Goal: Transaction & Acquisition: Download file/media

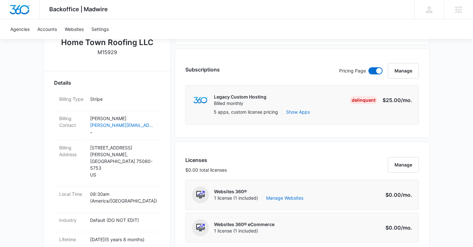
scroll to position [155, 0]
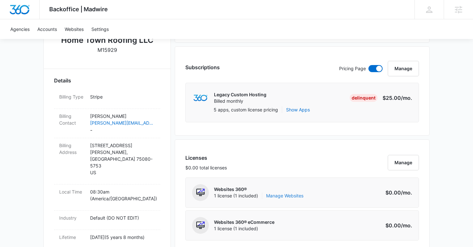
click at [291, 194] on link "Manage Websites" at bounding box center [284, 195] width 37 height 6
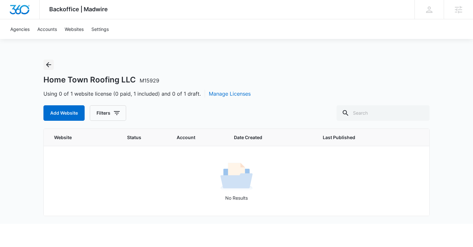
click at [50, 64] on icon "Back" at bounding box center [48, 64] width 5 height 5
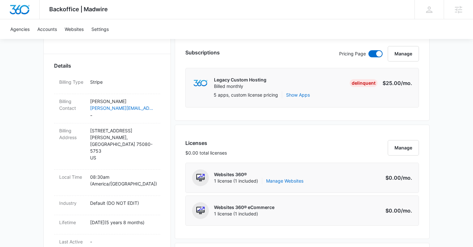
scroll to position [36, 0]
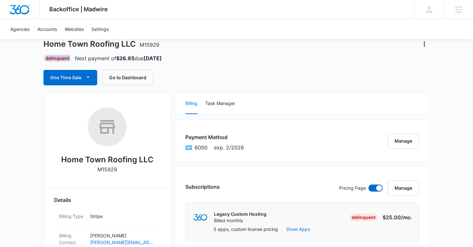
drag, startPoint x: 39, startPoint y: 60, endPoint x: 74, endPoint y: 60, distance: 35.0
copy div "Delinquent"
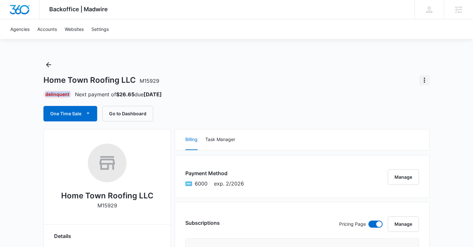
click at [425, 81] on icon "Actions" at bounding box center [424, 80] width 8 height 8
click at [402, 118] on div "Close Account" at bounding box center [398, 117] width 32 height 5
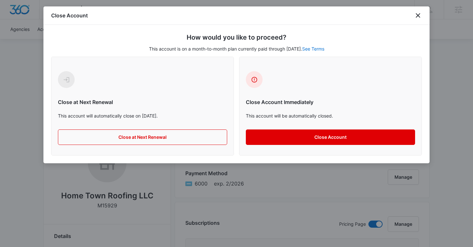
click at [333, 138] on button "Close Account" at bounding box center [330, 136] width 169 height 15
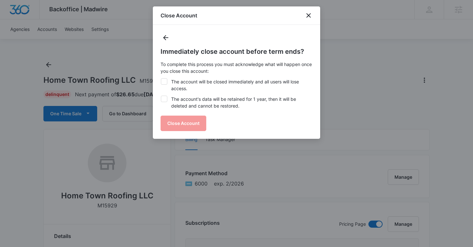
click at [167, 99] on div at bounding box center [164, 99] width 6 height 6
click at [161, 96] on input "The account's data will be retained for 1 year, then it will be deleted and can…" at bounding box center [160, 96] width 0 height 0
checkbox input "true"
click at [165, 79] on icon at bounding box center [164, 81] width 6 height 6
click at [161, 78] on input "The account will be closed immediately and all users will lose access." at bounding box center [160, 78] width 0 height 0
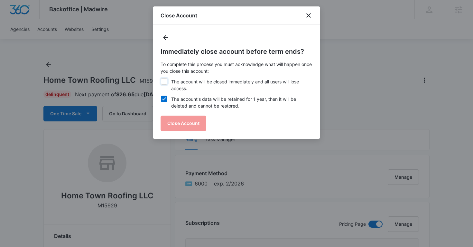
checkbox input "true"
click at [174, 125] on button "Close Account" at bounding box center [183, 122] width 46 height 15
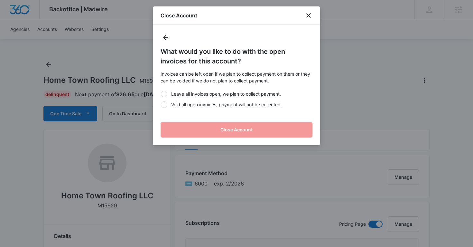
click at [163, 105] on div at bounding box center [164, 104] width 6 height 6
click at [161, 105] on input "Void all open invoices, payment will not be collected." at bounding box center [160, 104] width 0 height 0
radio input "true"
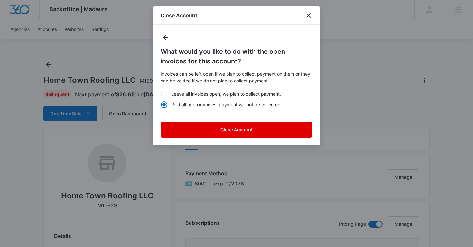
click at [175, 130] on button "Close Account" at bounding box center [236, 129] width 152 height 15
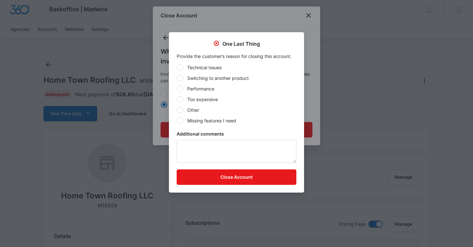
click at [181, 108] on div at bounding box center [180, 110] width 6 height 6
click at [177, 110] on input "Other" at bounding box center [177, 110] width 0 height 0
radio input "true"
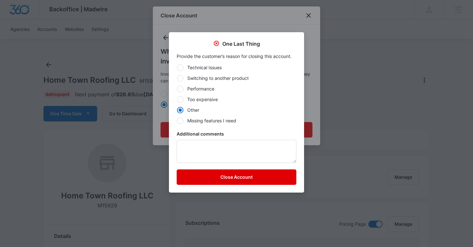
click at [214, 177] on button "Close Account" at bounding box center [237, 176] width 120 height 15
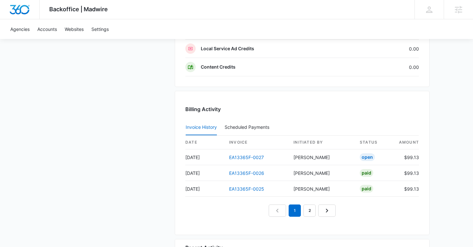
scroll to position [585, 0]
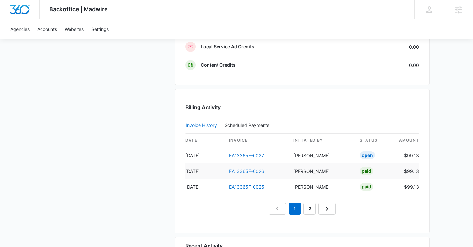
click at [253, 171] on link "EA13365F-0026" at bounding box center [246, 170] width 35 height 5
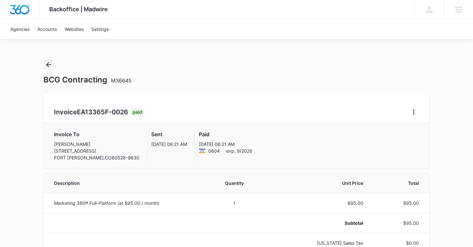
click at [49, 66] on icon "Back" at bounding box center [49, 65] width 8 height 8
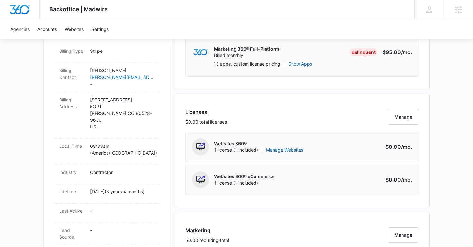
scroll to position [216, 0]
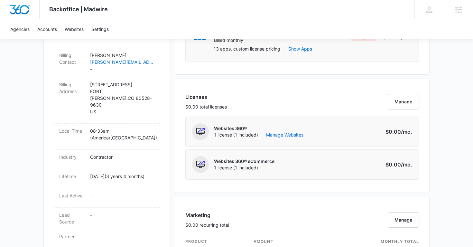
click at [287, 139] on div "Websites 360® 1 license (1 included) Manage Websites" at bounding box center [258, 131] width 89 height 17
click at [280, 136] on link "Manage Websites" at bounding box center [284, 135] width 37 height 6
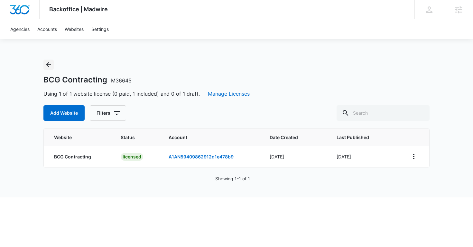
click at [47, 62] on icon "Back" at bounding box center [49, 65] width 8 height 8
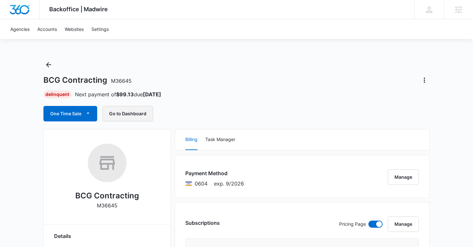
click at [132, 113] on button "Go to Dashboard" at bounding box center [127, 113] width 51 height 15
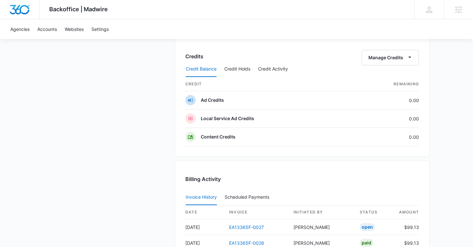
scroll to position [517, 0]
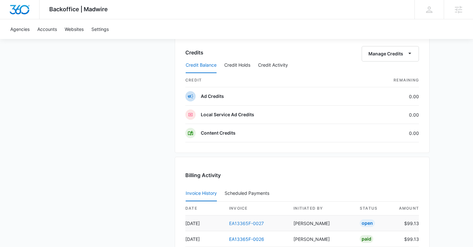
click at [235, 223] on link "EA13365F-0027" at bounding box center [246, 222] width 35 height 5
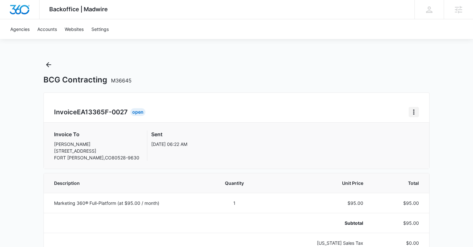
click at [415, 112] on icon "Home" at bounding box center [414, 112] width 8 height 8
click at [422, 130] on link "Download Invoice" at bounding box center [434, 129] width 37 height 5
copy h1 "BCG Contracting"
drag, startPoint x: 43, startPoint y: 81, endPoint x: 104, endPoint y: 82, distance: 61.4
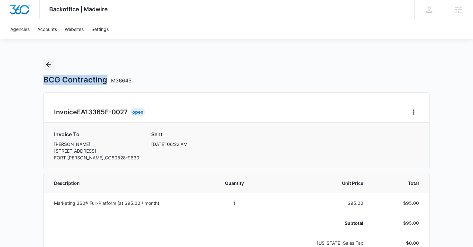
click at [50, 68] on icon "Back" at bounding box center [49, 65] width 8 height 8
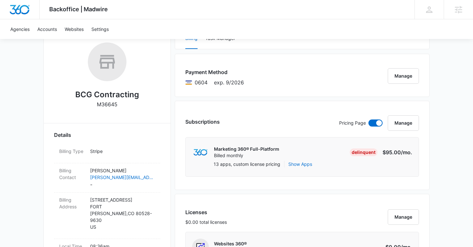
scroll to position [108, 0]
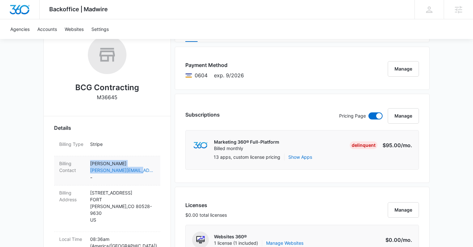
copy dd "Joe Buckner joe@bcg-services.com"
drag, startPoint x: 90, startPoint y: 163, endPoint x: 145, endPoint y: 170, distance: 55.8
click at [145, 170] on div "Billing Contact Joe Buckner joe@bcg-services.com -" at bounding box center [107, 170] width 106 height 29
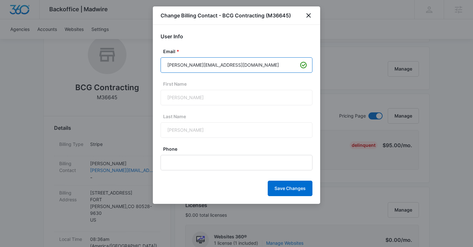
click at [190, 65] on input "joe@bcg-services.com" at bounding box center [236, 64] width 152 height 15
click at [306, 18] on icon "close" at bounding box center [309, 16] width 8 height 8
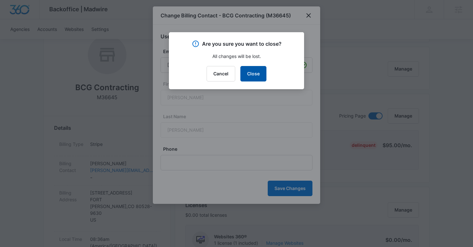
click at [257, 76] on button "Close" at bounding box center [253, 73] width 26 height 15
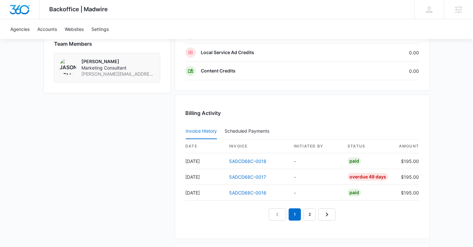
scroll to position [586, 0]
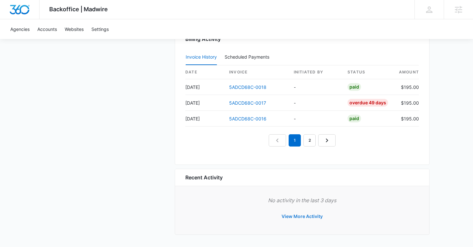
click at [299, 217] on button "View More Activity" at bounding box center [302, 215] width 54 height 15
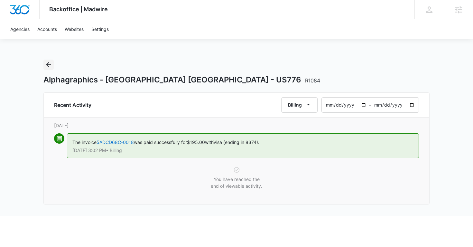
click at [50, 67] on icon "Back" at bounding box center [49, 65] width 8 height 8
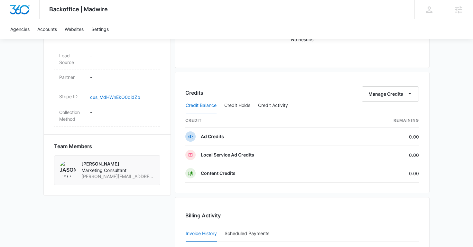
scroll to position [574, 0]
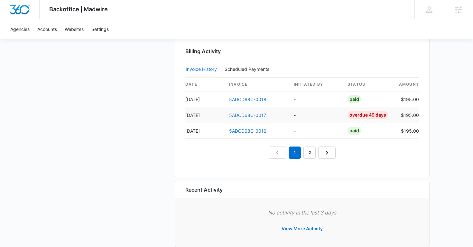
click at [245, 116] on link "5ADCD68C-0017" at bounding box center [247, 114] width 37 height 5
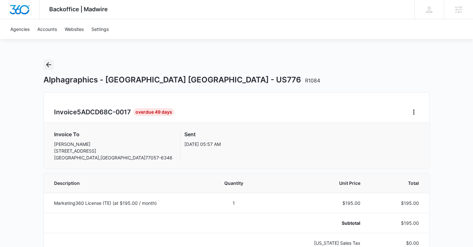
click at [49, 61] on icon "Back" at bounding box center [49, 65] width 8 height 8
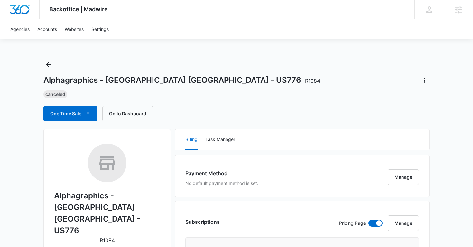
click at [274, 94] on div "Canceled" at bounding box center [236, 94] width 386 height 8
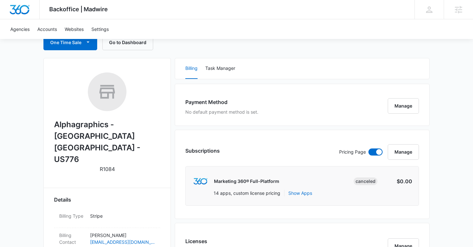
scroll to position [55, 0]
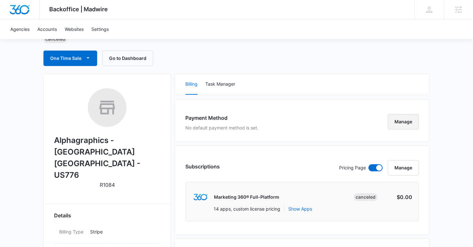
click at [407, 120] on button "Manage" at bounding box center [402, 121] width 31 height 15
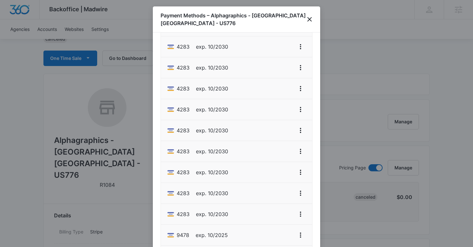
scroll to position [133, 0]
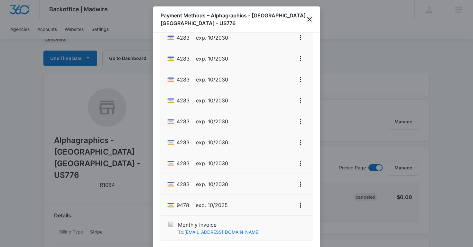
click at [309, 17] on icon "close" at bounding box center [309, 19] width 5 height 5
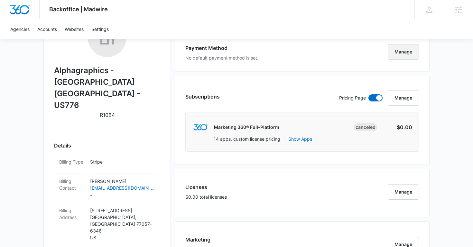
scroll to position [0, 0]
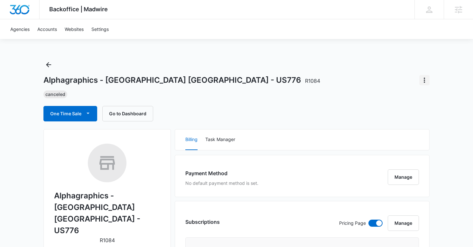
click at [421, 83] on icon "Actions" at bounding box center [424, 80] width 8 height 8
click at [355, 66] on div "Alphagraphics - Houston TX - US776 R1084 Update Status Switch Agency Close Acco…" at bounding box center [236, 90] width 386 height 62
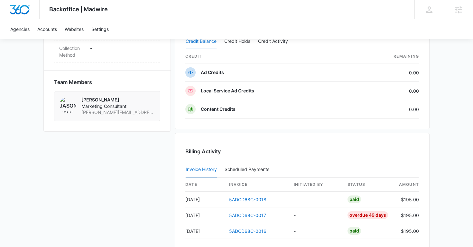
scroll to position [586, 0]
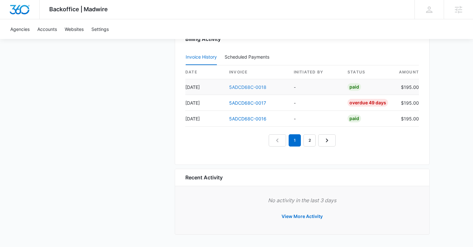
click at [259, 86] on link "5ADCD68C-0018" at bounding box center [247, 86] width 37 height 5
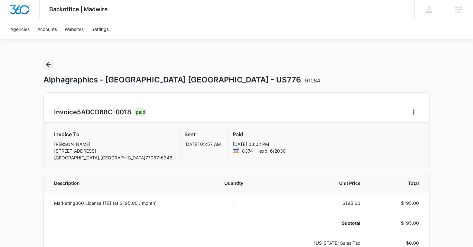
click at [48, 63] on icon "Back" at bounding box center [49, 65] width 8 height 8
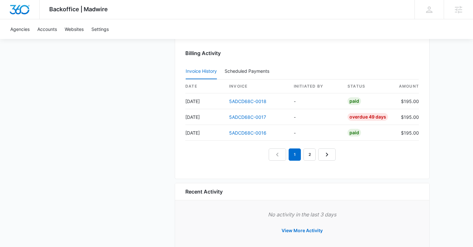
scroll to position [586, 0]
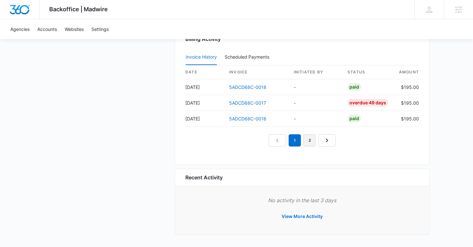
click at [310, 142] on link "2" at bounding box center [309, 140] width 12 height 12
click at [295, 142] on nav "1 2 3" at bounding box center [302, 140] width 82 height 12
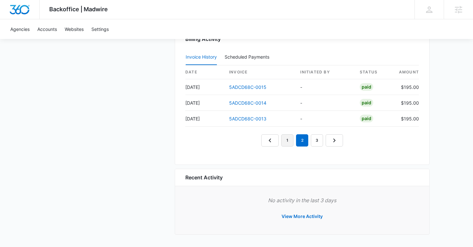
click at [288, 143] on link "1" at bounding box center [287, 140] width 12 height 12
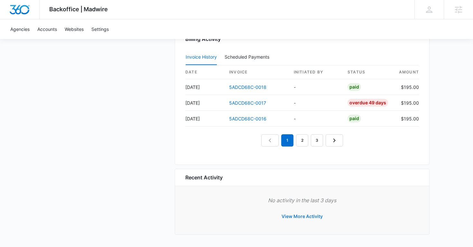
click at [299, 218] on button "View More Activity" at bounding box center [302, 215] width 54 height 15
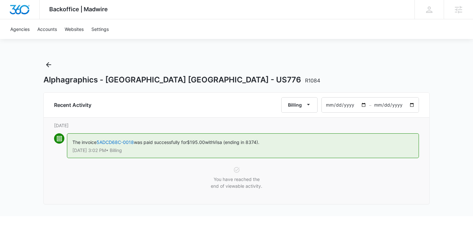
click at [411, 105] on input "2025-10-14" at bounding box center [394, 104] width 47 height 15
click at [360, 81] on div "Alphagraphics - Houston TX - US776 R1084" at bounding box center [236, 80] width 386 height 10
click at [364, 107] on input "2025-08-15" at bounding box center [345, 104] width 47 height 15
type input "2025-10-15"
type input "2025-10-16"
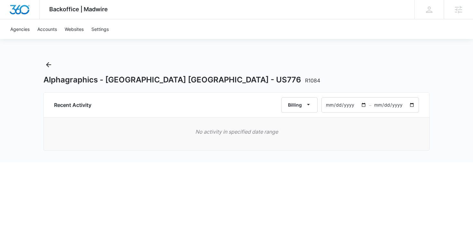
type input "2025-10-15"
click at [336, 63] on div "Alphagraphics - Houston TX - US776 R1084" at bounding box center [236, 71] width 386 height 25
click at [48, 62] on icon "Back" at bounding box center [49, 65] width 8 height 8
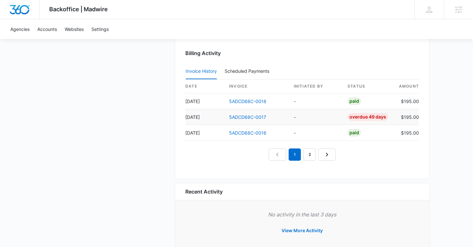
scroll to position [568, 0]
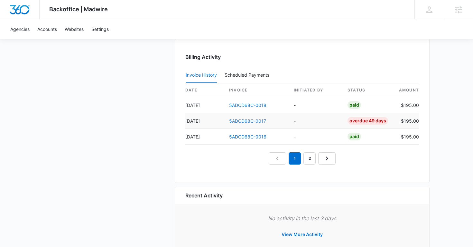
click at [239, 121] on link "5ADCD68C-0017" at bounding box center [247, 120] width 37 height 5
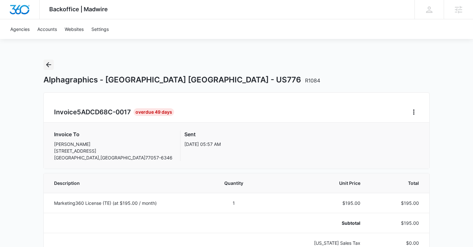
click at [49, 67] on icon "Back" at bounding box center [49, 65] width 8 height 8
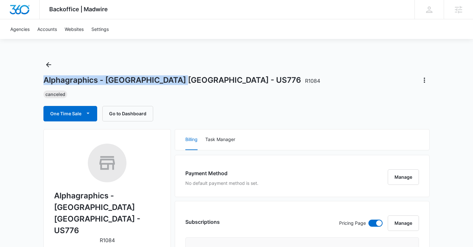
copy h1 "Alphagraphics - Houston TX - US776"
drag, startPoint x: 44, startPoint y: 79, endPoint x: 179, endPoint y: 83, distance: 135.7
click at [179, 83] on h1 "Alphagraphics - Houston TX - US776 R1084" at bounding box center [181, 80] width 277 height 10
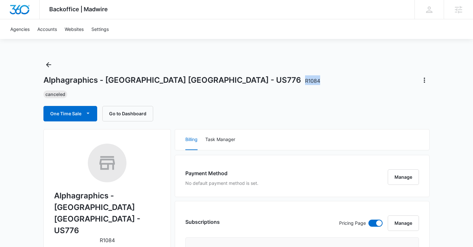
copy span "R1084"
drag, startPoint x: 185, startPoint y: 79, endPoint x: 207, endPoint y: 80, distance: 21.9
click at [207, 80] on div "Alphagraphics - Houston TX - US776 R1084" at bounding box center [236, 80] width 386 height 10
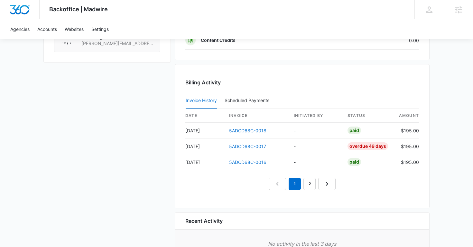
scroll to position [548, 0]
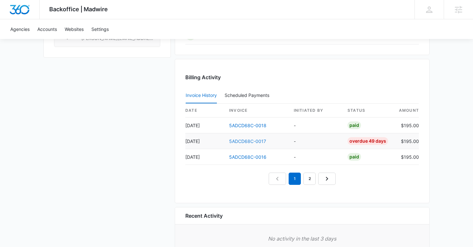
click at [234, 139] on link "5ADCD68C-0017" at bounding box center [247, 140] width 37 height 5
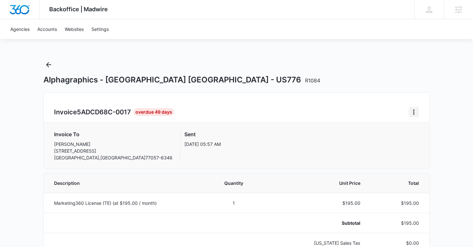
click at [413, 113] on icon "Home" at bounding box center [414, 112] width 8 height 8
click at [429, 131] on link "Download Invoice" at bounding box center [434, 129] width 37 height 5
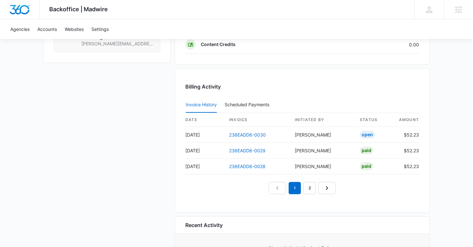
scroll to position [605, 0]
click at [252, 152] on link "236EADD6-0029" at bounding box center [247, 150] width 36 height 5
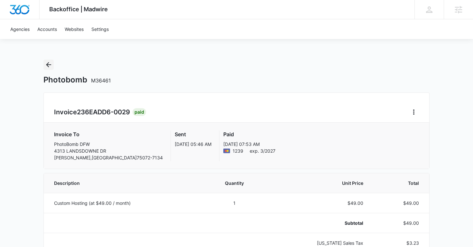
click at [49, 64] on icon "Back" at bounding box center [49, 65] width 8 height 8
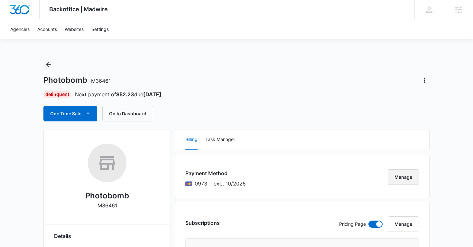
click at [412, 177] on button "Manage" at bounding box center [402, 176] width 31 height 15
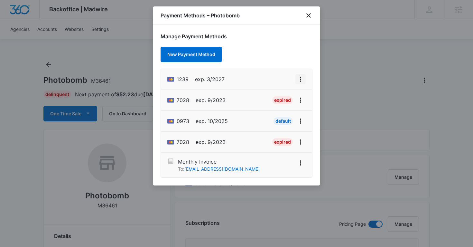
click at [300, 77] on icon "View More" at bounding box center [300, 79] width 1 height 5
click at [277, 109] on div "Set As Default" at bounding box center [275, 107] width 30 height 5
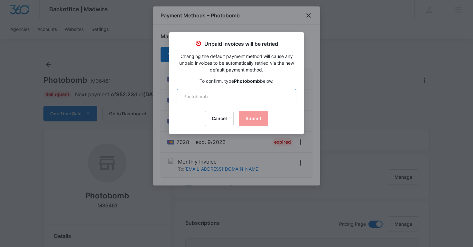
click at [225, 98] on input "text" at bounding box center [237, 96] width 120 height 15
type input "Photobomb"
click at [260, 119] on button "Submit" at bounding box center [253, 118] width 29 height 15
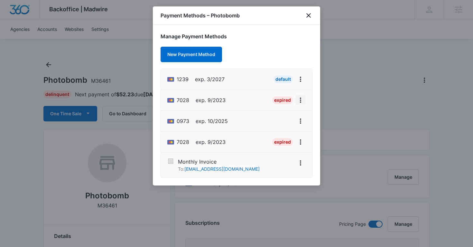
click at [303, 99] on icon "View More" at bounding box center [300, 100] width 8 height 8
click at [284, 139] on div "Delete Card" at bounding box center [275, 137] width 30 height 5
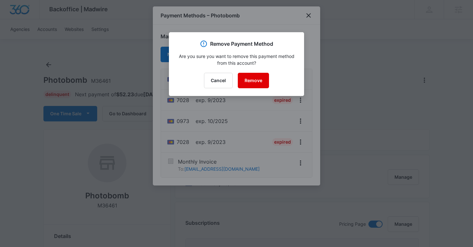
click at [263, 80] on button "Remove" at bounding box center [253, 80] width 31 height 15
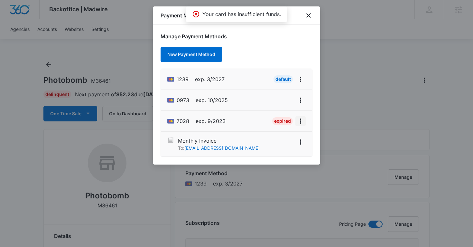
click at [301, 121] on icon "View More" at bounding box center [300, 121] width 8 height 8
click at [278, 104] on div "Delete Card" at bounding box center [275, 103] width 30 height 5
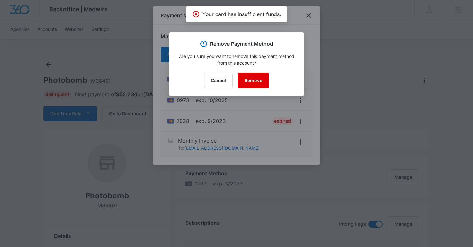
click at [252, 77] on button "Remove" at bounding box center [253, 80] width 31 height 15
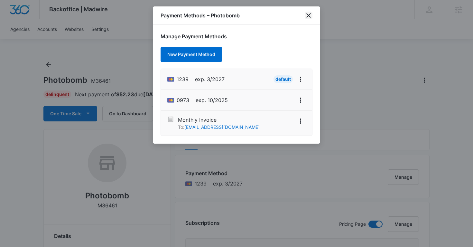
click at [309, 17] on icon "close" at bounding box center [309, 16] width 8 height 8
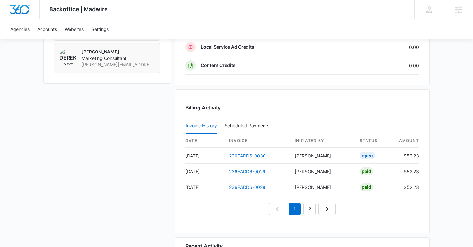
scroll to position [653, 0]
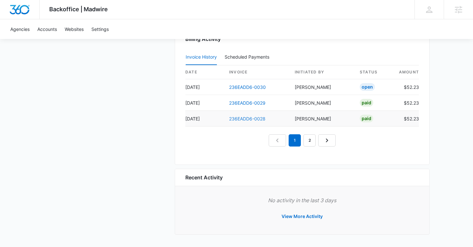
click at [241, 119] on link "236EADD6-0028" at bounding box center [247, 118] width 36 height 5
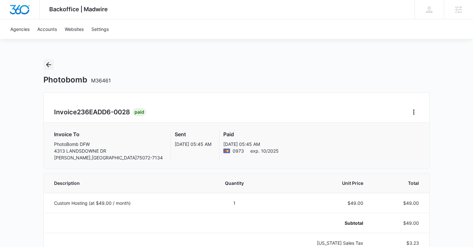
click at [46, 68] on icon "Back" at bounding box center [49, 65] width 8 height 8
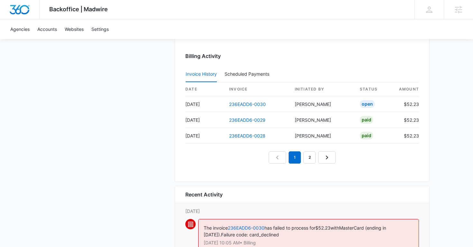
scroll to position [633, 0]
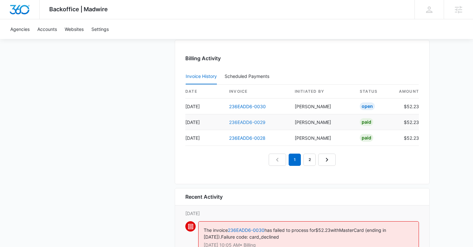
click at [252, 122] on link "236EADD6-0029" at bounding box center [247, 121] width 36 height 5
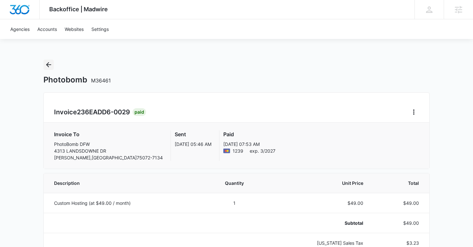
click at [50, 65] on icon "Back" at bounding box center [48, 64] width 5 height 5
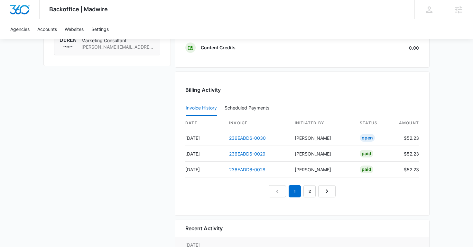
scroll to position [612, 0]
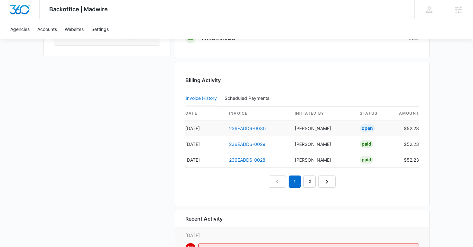
click at [251, 128] on link "236EADD6-0030" at bounding box center [247, 127] width 37 height 5
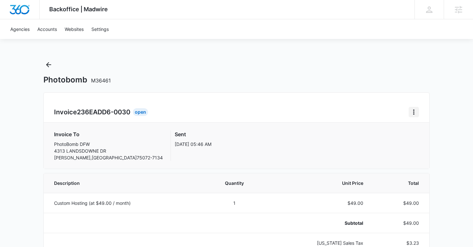
click at [413, 114] on icon "Home" at bounding box center [413, 111] width 1 height 5
click at [423, 140] on div "Retry Payment" at bounding box center [434, 139] width 37 height 5
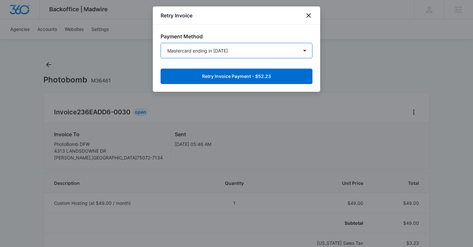
click at [244, 51] on select "Mastercard ending in 1239 Mastercard ending in 0973 New Payment Method" at bounding box center [236, 50] width 152 height 15
click at [160, 43] on select "Mastercard ending in 1239 Mastercard ending in 0973 New Payment Method" at bounding box center [236, 50] width 152 height 15
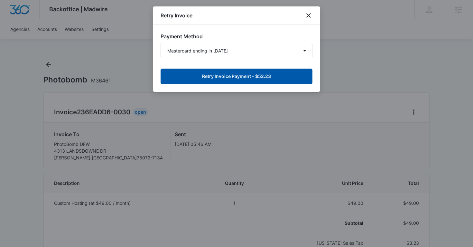
click at [237, 77] on button "Retry Invoice Payment - $52.23" at bounding box center [236, 75] width 152 height 15
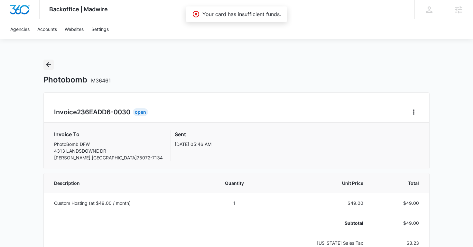
click at [47, 59] on button "Back" at bounding box center [48, 64] width 10 height 10
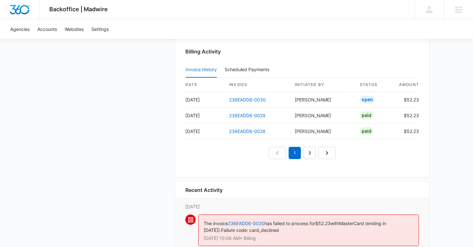
scroll to position [632, 0]
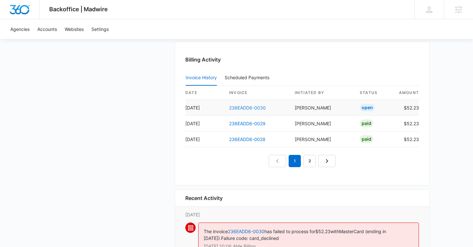
click at [253, 108] on link "236EADD6-0030" at bounding box center [247, 107] width 37 height 5
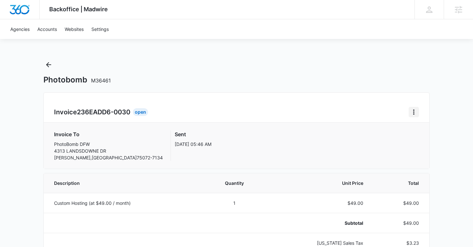
click at [412, 110] on icon "Home" at bounding box center [414, 112] width 8 height 8
click at [424, 129] on link "Download Invoice" at bounding box center [434, 129] width 37 height 5
click at [50, 66] on icon "Back" at bounding box center [49, 65] width 8 height 8
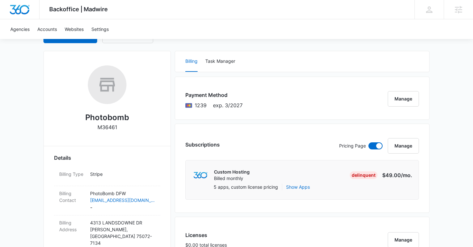
scroll to position [79, 0]
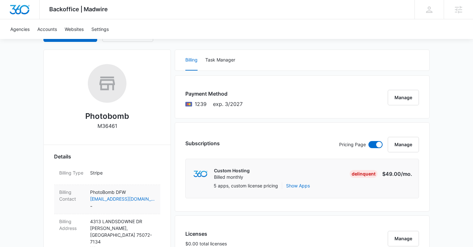
click at [150, 189] on p "PhotoBomb DFW" at bounding box center [122, 191] width 65 height 7
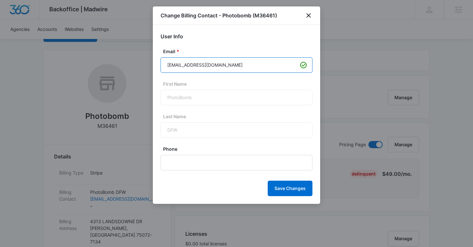
click at [209, 67] on input "inquiry@photobombdfw.com" at bounding box center [236, 64] width 152 height 15
click at [307, 14] on icon "close" at bounding box center [309, 16] width 8 height 8
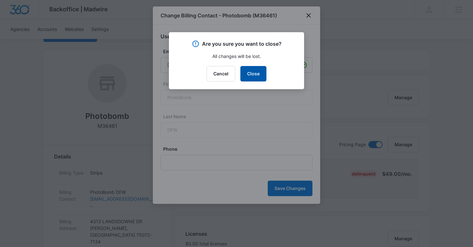
click at [250, 70] on button "Close" at bounding box center [253, 73] width 26 height 15
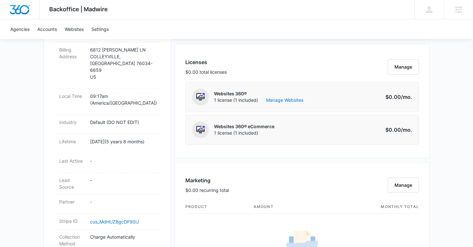
scroll to position [252, 0]
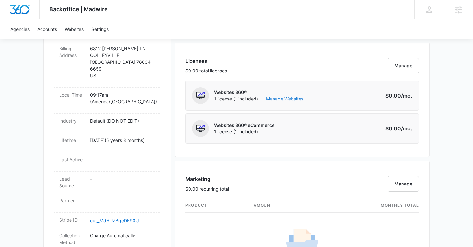
click at [286, 100] on link "Manage Websites" at bounding box center [284, 99] width 37 height 6
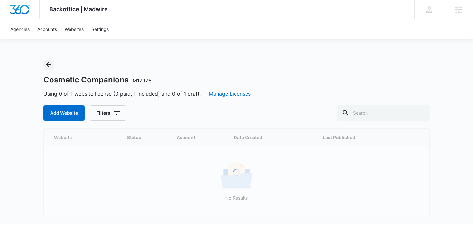
click at [51, 65] on icon "Back" at bounding box center [48, 64] width 5 height 5
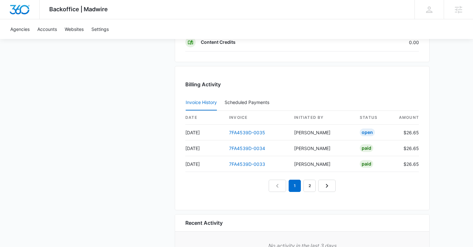
scroll to position [613, 0]
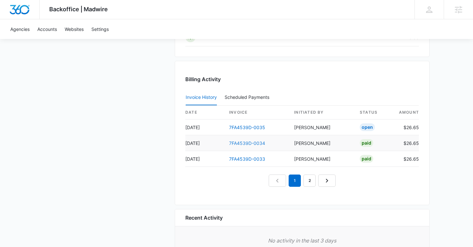
click at [243, 141] on link "7FA4539D-0034" at bounding box center [247, 142] width 36 height 5
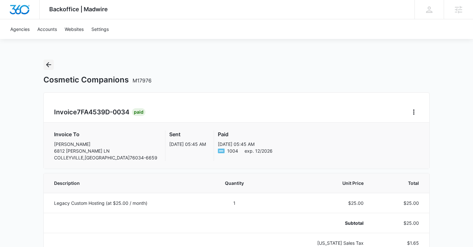
click at [47, 64] on icon "Back" at bounding box center [48, 64] width 5 height 5
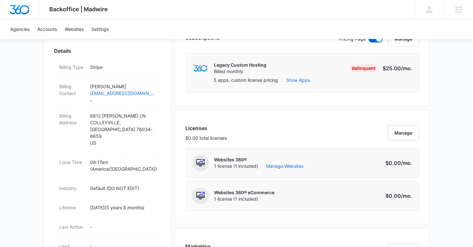
scroll to position [180, 0]
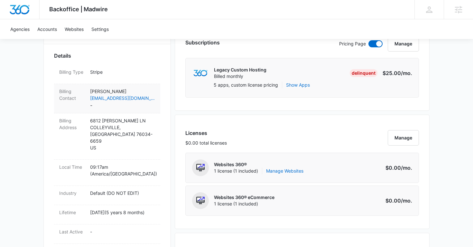
click at [157, 87] on div "Billing Contact [PERSON_NAME] [EMAIL_ADDRESS][DOMAIN_NAME] -" at bounding box center [107, 98] width 106 height 29
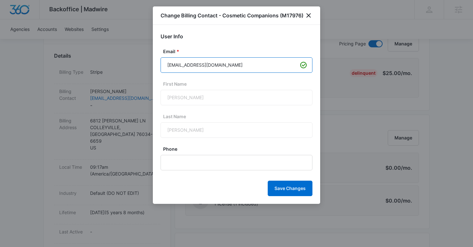
click at [210, 64] on input "[EMAIL_ADDRESS][DOMAIN_NAME]" at bounding box center [236, 64] width 152 height 15
click at [309, 13] on icon "close" at bounding box center [309, 16] width 8 height 8
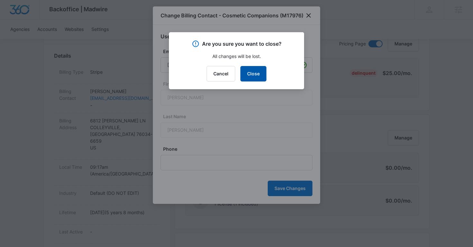
click at [248, 74] on button "Close" at bounding box center [253, 73] width 26 height 15
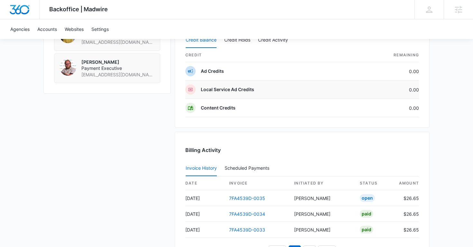
scroll to position [653, 0]
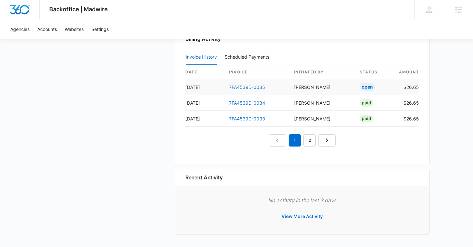
click at [251, 86] on link "7FA4539D-0035" at bounding box center [247, 86] width 36 height 5
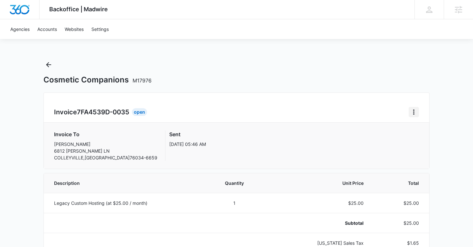
click at [413, 114] on icon "Home" at bounding box center [414, 112] width 8 height 8
click at [422, 132] on link "Download Invoice" at bounding box center [434, 129] width 37 height 5
